Goal: Task Accomplishment & Management: Use online tool/utility

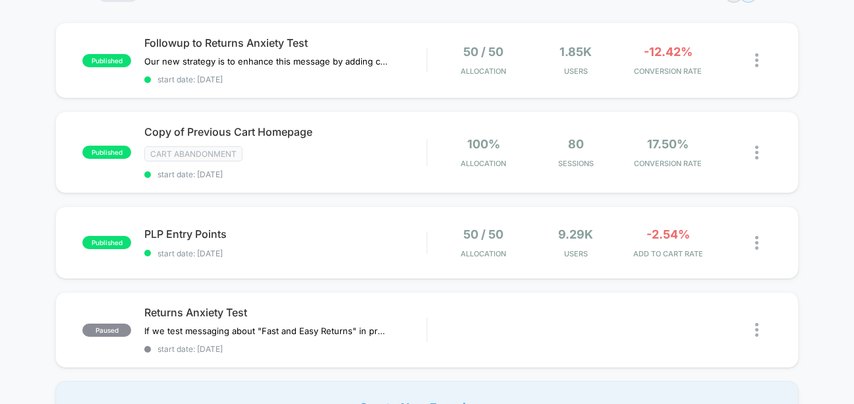
scroll to position [134, 0]
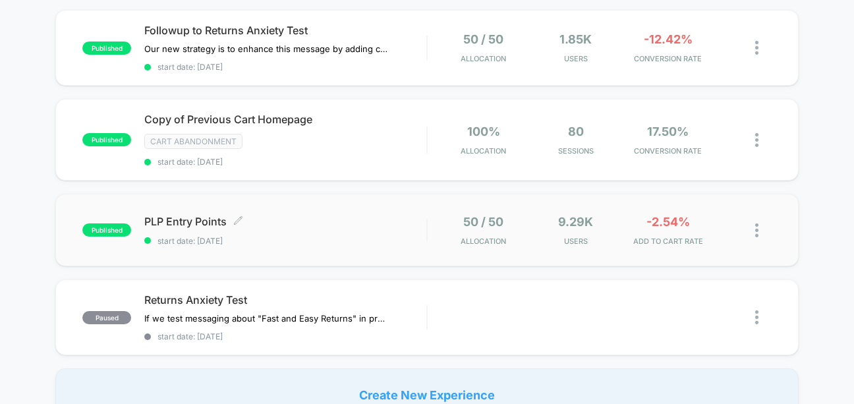
click at [261, 217] on span "PLP Entry Points Click to edit experience details" at bounding box center [285, 221] width 282 height 13
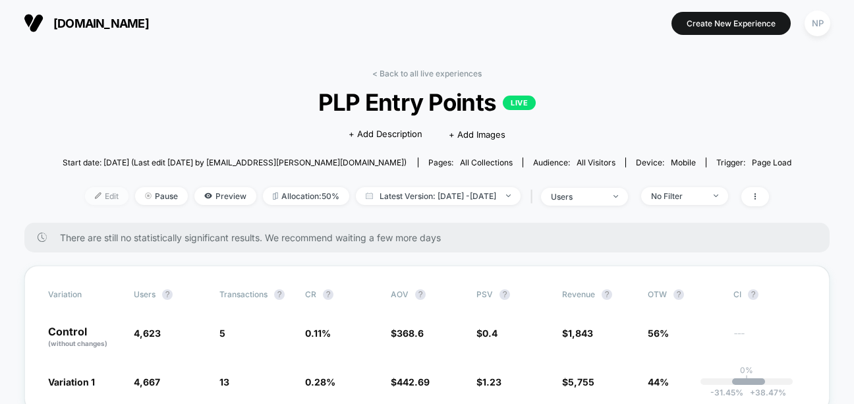
click at [90, 193] on span "Edit" at bounding box center [106, 196] width 43 height 18
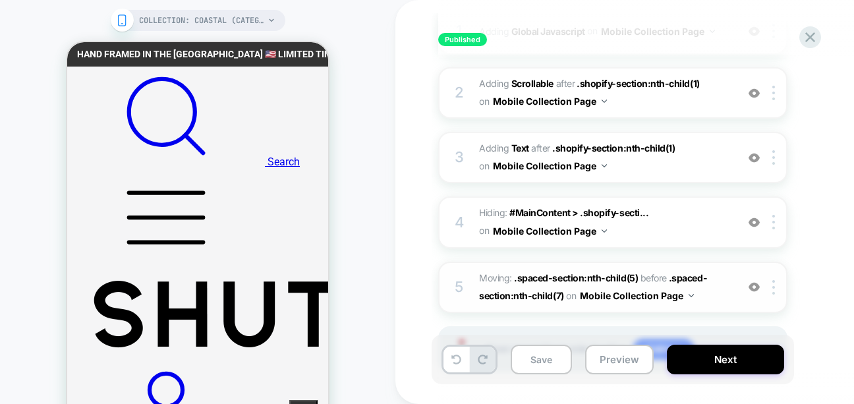
scroll to position [288, 0]
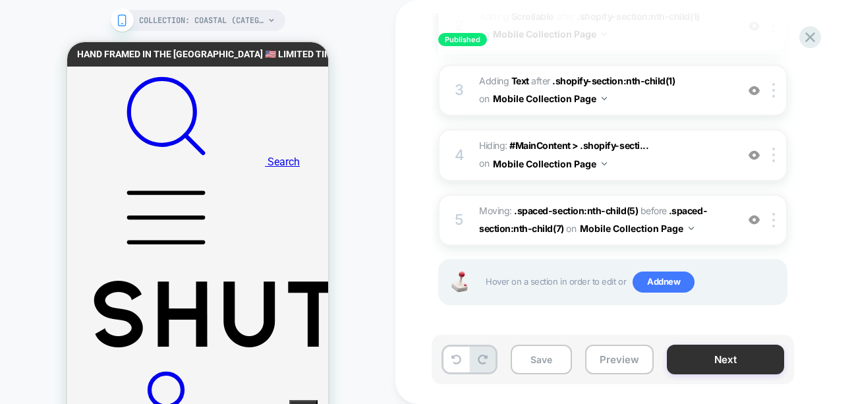
click at [716, 364] on button "Next" at bounding box center [724, 359] width 117 height 30
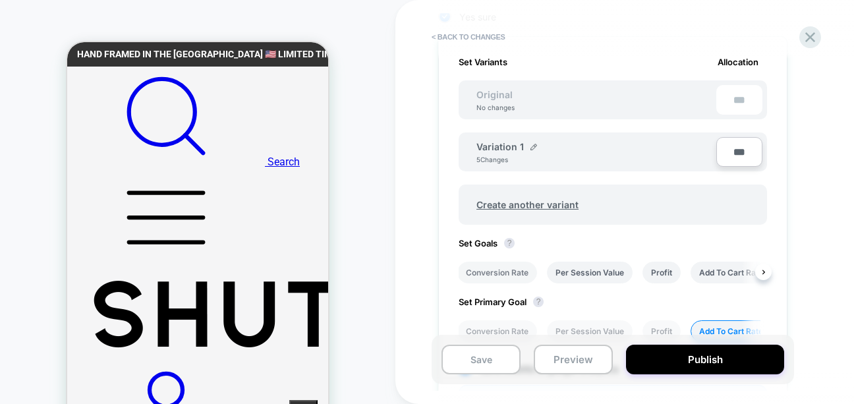
scroll to position [510, 0]
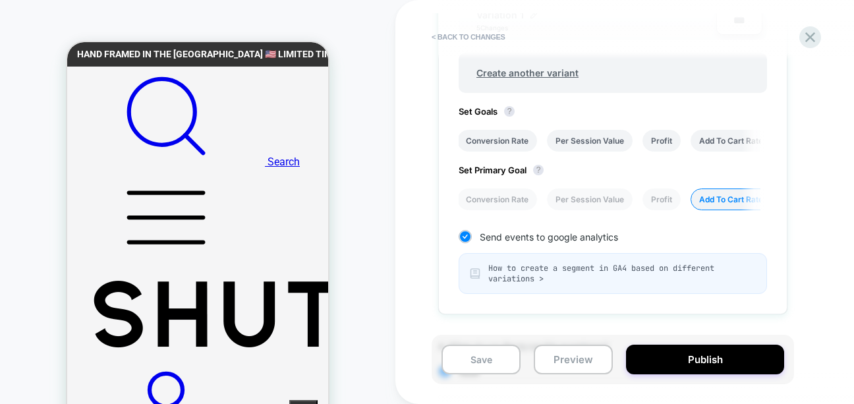
click at [504, 210] on div "Set Variants Allocation Original No changes *** Variation 1 5 Changes *** Creat…" at bounding box center [612, 110] width 349 height 410
click at [503, 203] on li "Conversion Rate" at bounding box center [497, 199] width 80 height 22
click at [767, 202] on div "Set Variants Allocation Original No changes *** Variation 1 5 Changes *** Creat…" at bounding box center [612, 110] width 349 height 410
click at [465, 367] on button "Save" at bounding box center [480, 359] width 79 height 30
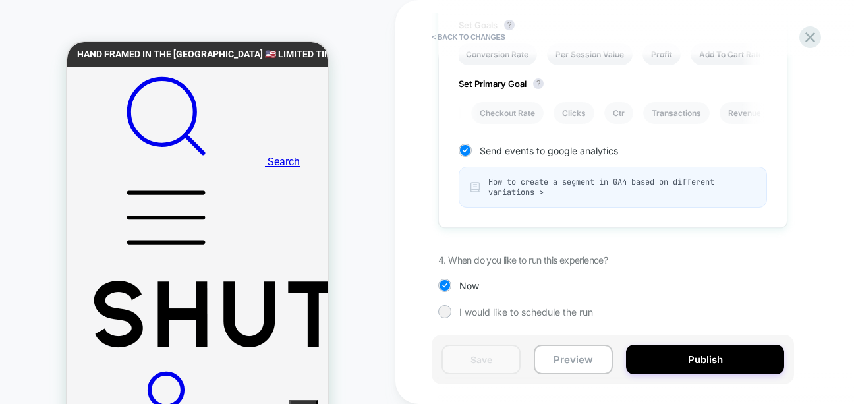
scroll to position [0, 0]
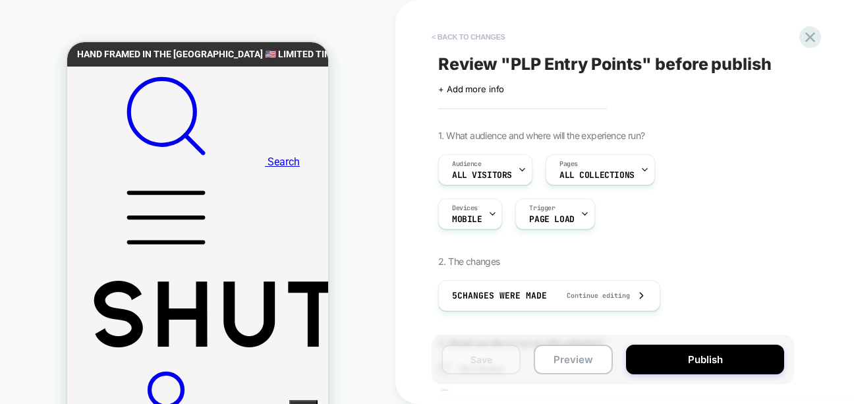
click at [479, 34] on button "< Back to changes" at bounding box center [468, 36] width 87 height 21
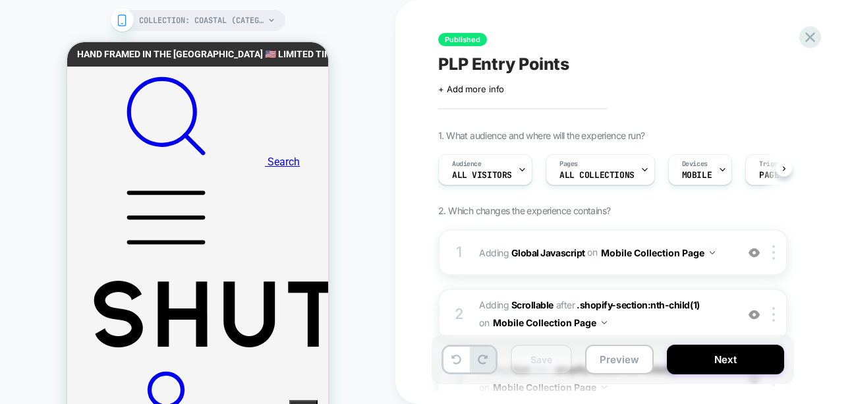
scroll to position [0, 1]
click at [813, 39] on icon at bounding box center [810, 37] width 18 height 18
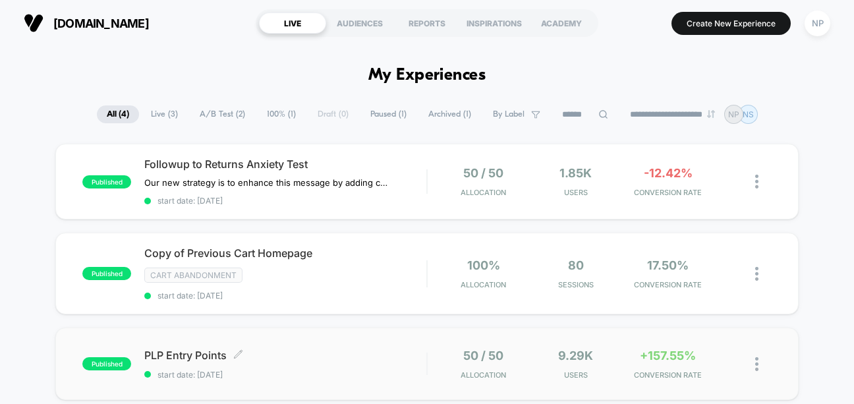
click at [191, 350] on span "PLP Entry Points Click to edit experience details" at bounding box center [285, 354] width 282 height 13
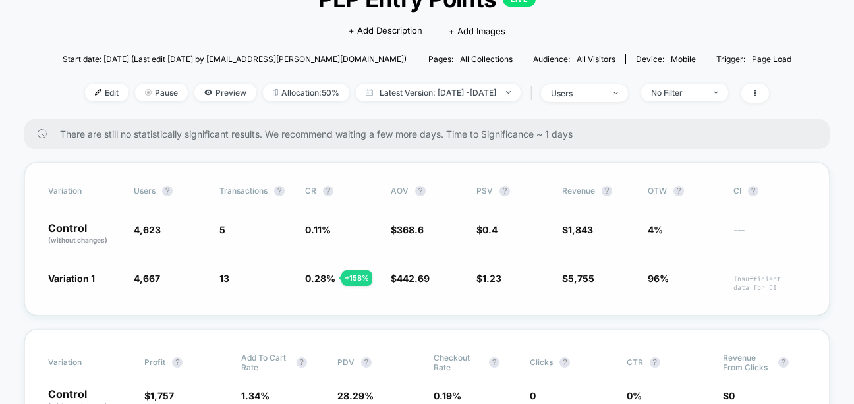
scroll to position [124, 0]
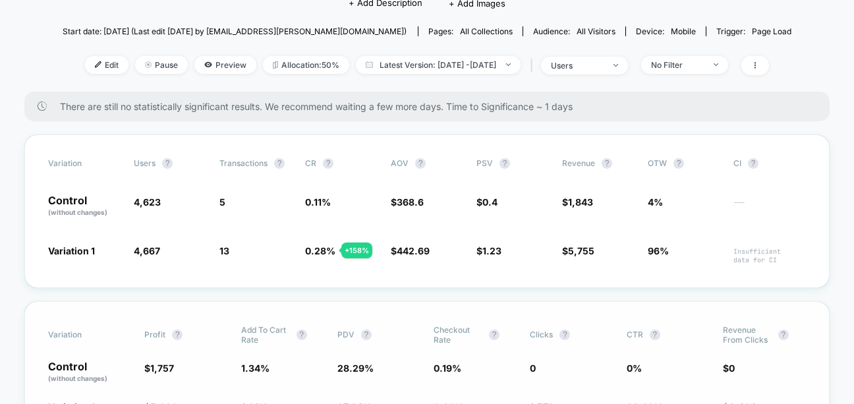
scroll to position [275, 0]
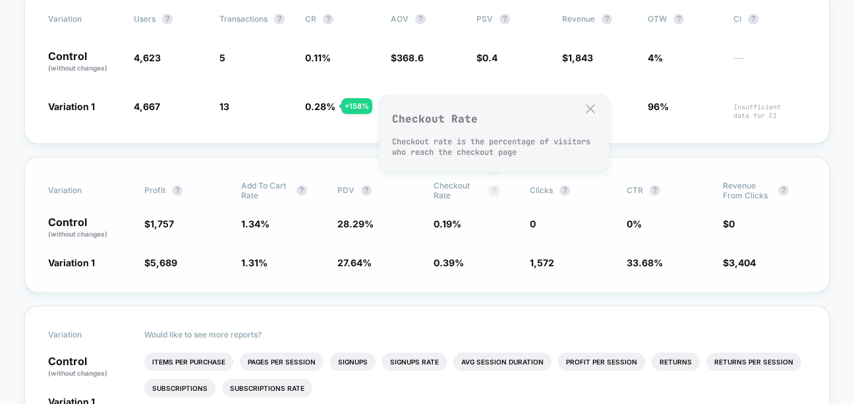
click at [491, 189] on button "?" at bounding box center [494, 190] width 11 height 11
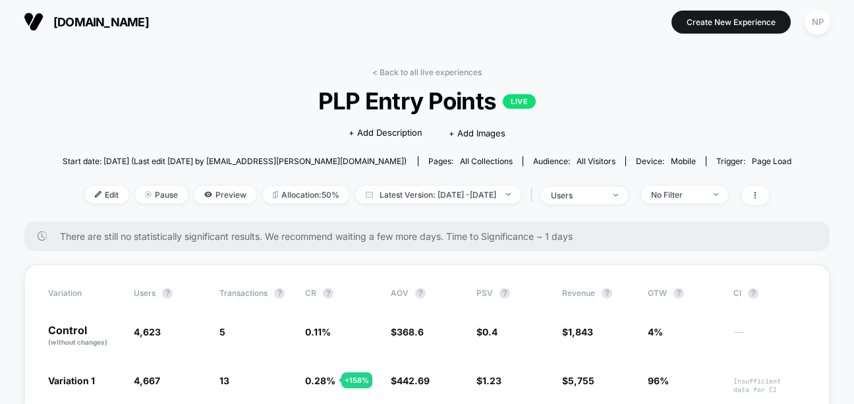
scroll to position [0, 0]
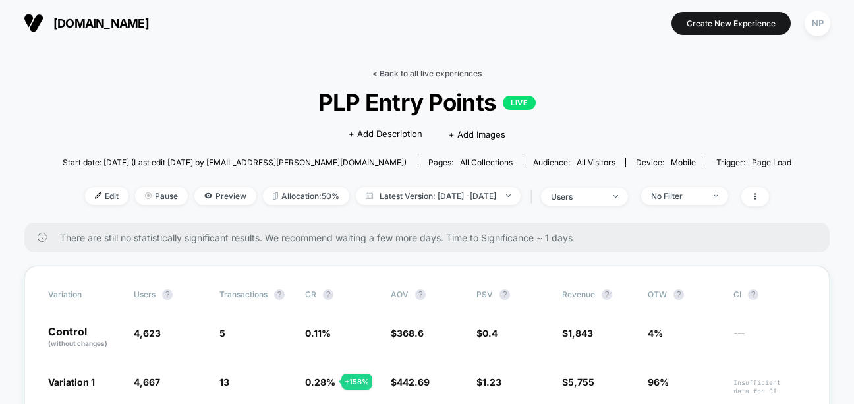
click at [420, 76] on link "< Back to all live experiences" at bounding box center [426, 73] width 109 height 10
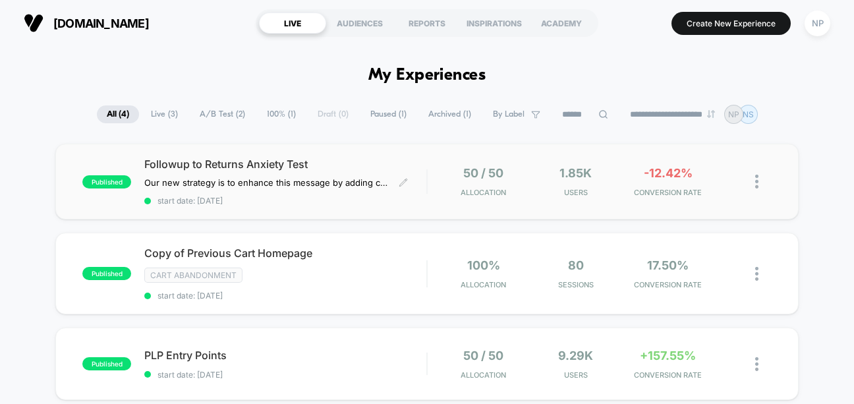
click at [225, 165] on span "Followup to Returns Anxiety Test" at bounding box center [285, 163] width 282 height 13
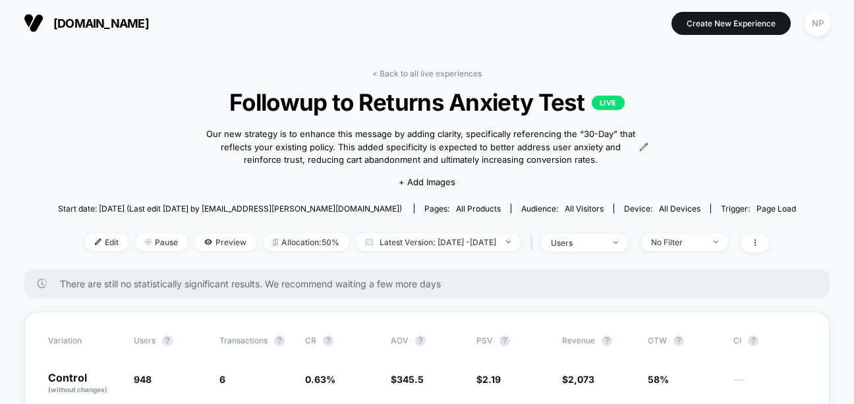
click at [390, 76] on link "< Back to all live experiences" at bounding box center [426, 73] width 109 height 10
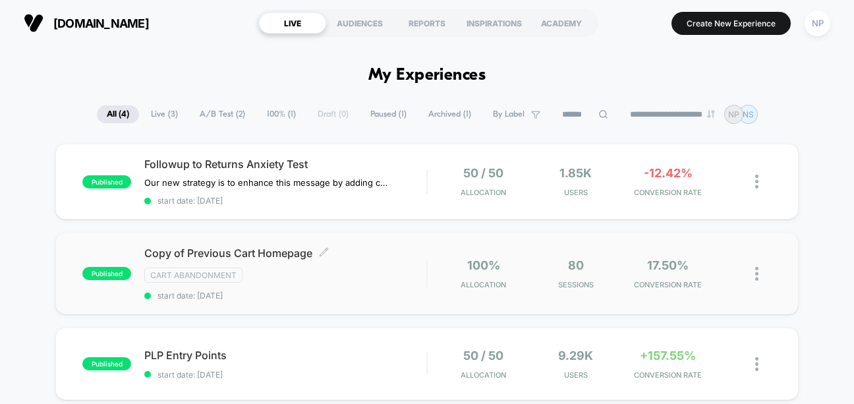
click at [269, 257] on span "Copy of Previous Cart Homepage Click to edit experience details" at bounding box center [285, 252] width 282 height 13
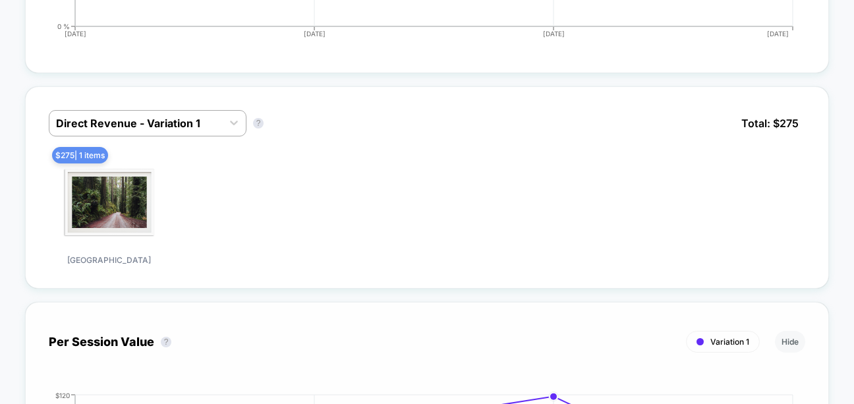
scroll to position [597, 0]
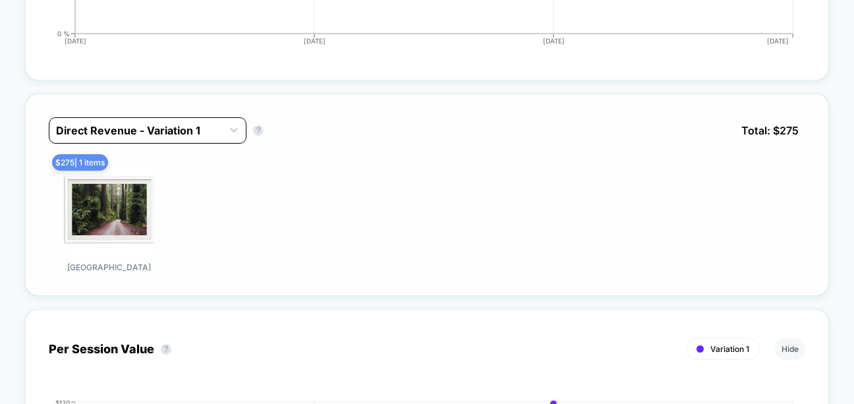
click at [80, 122] on div at bounding box center [135, 130] width 159 height 16
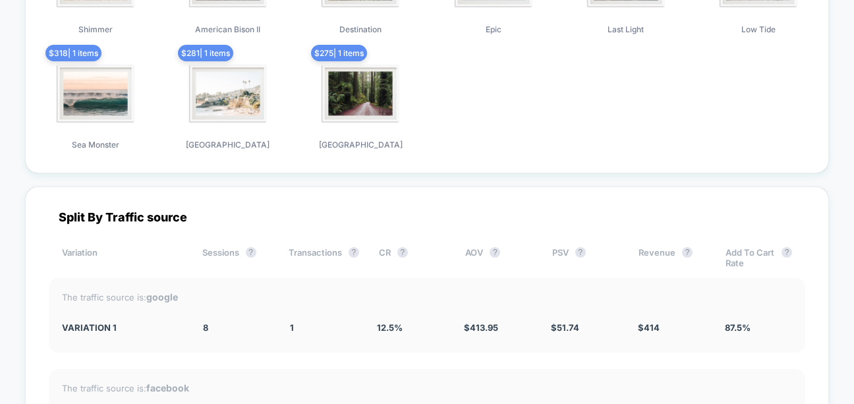
scroll to position [0, 0]
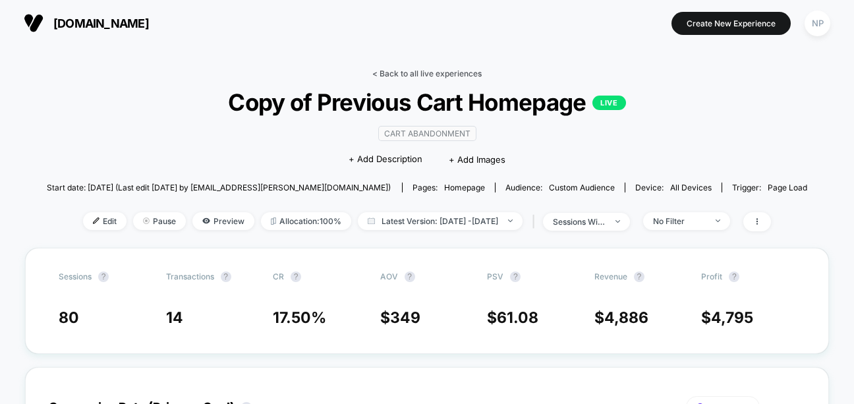
click at [444, 70] on link "< Back to all live experiences" at bounding box center [426, 73] width 109 height 10
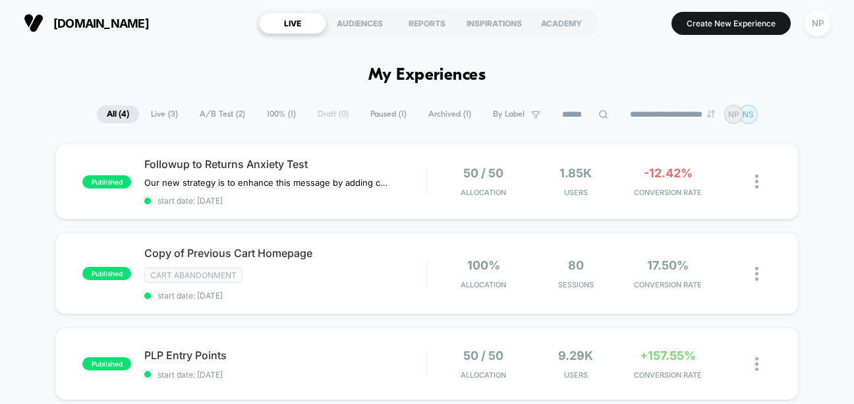
click at [838, 169] on div "published Followup to Returns Anxiety Test Our new strategy is to enhance this …" at bounding box center [427, 349] width 854 height 411
